Goal: Information Seeking & Learning: Learn about a topic

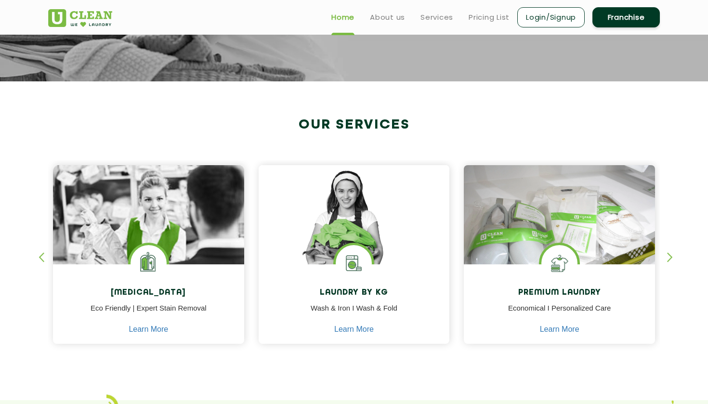
scroll to position [292, 0]
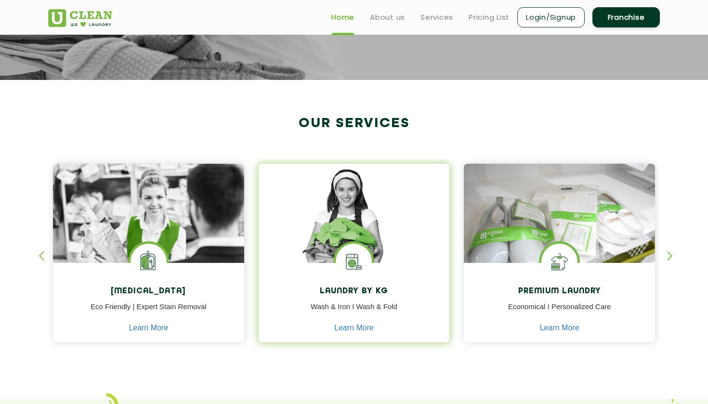
click at [342, 275] on img at bounding box center [354, 262] width 36 height 36
click at [351, 310] on p "Wash & Iron I Wash & Fold" at bounding box center [354, 313] width 177 height 22
click at [351, 324] on link "Learn More" at bounding box center [353, 328] width 39 height 9
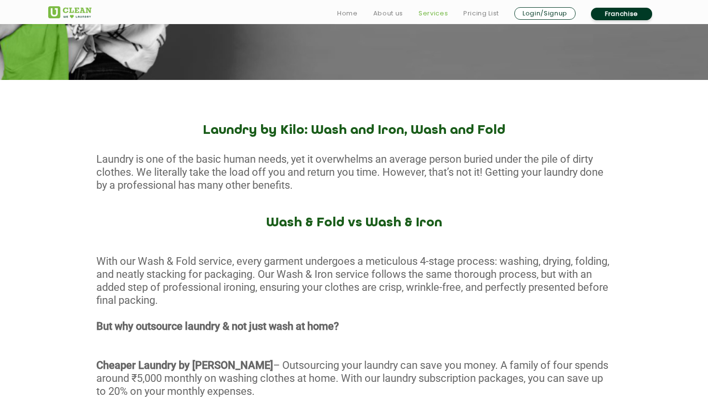
click at [354, 9] on link "Services" at bounding box center [433, 14] width 29 height 12
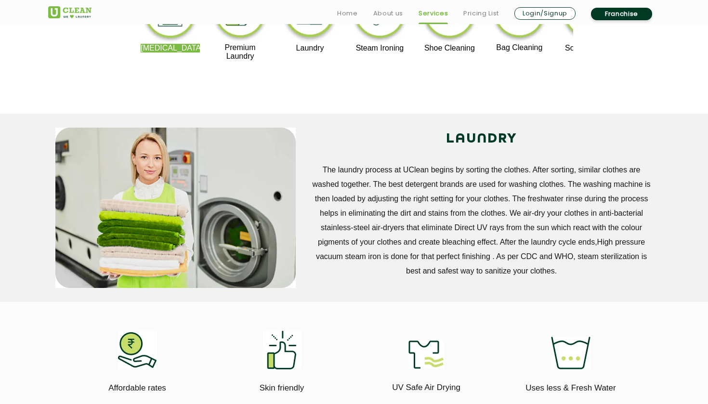
scroll to position [108, 0]
click at [260, 43] on img at bounding box center [239, 13] width 59 height 59
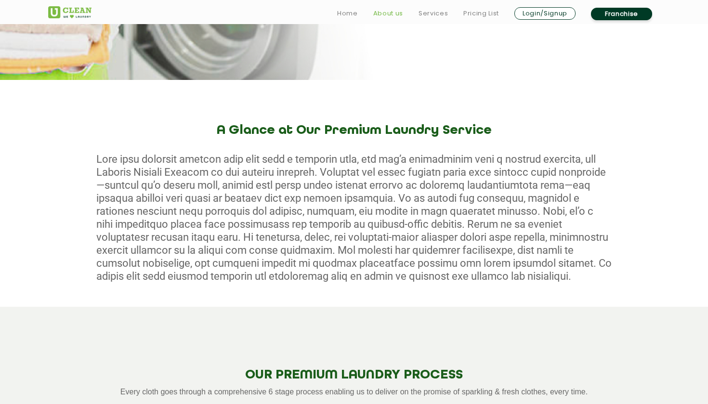
click at [354, 12] on link "About us" at bounding box center [388, 14] width 30 height 12
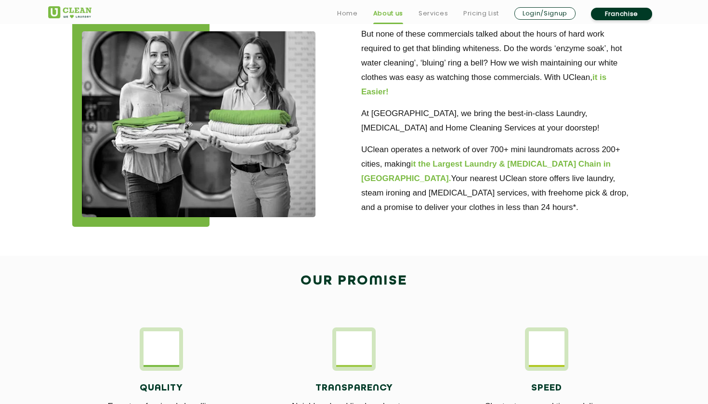
scroll to position [950, 0]
drag, startPoint x: 481, startPoint y: 155, endPoint x: 573, endPoint y: 157, distance: 91.6
